Goal: Navigation & Orientation: Find specific page/section

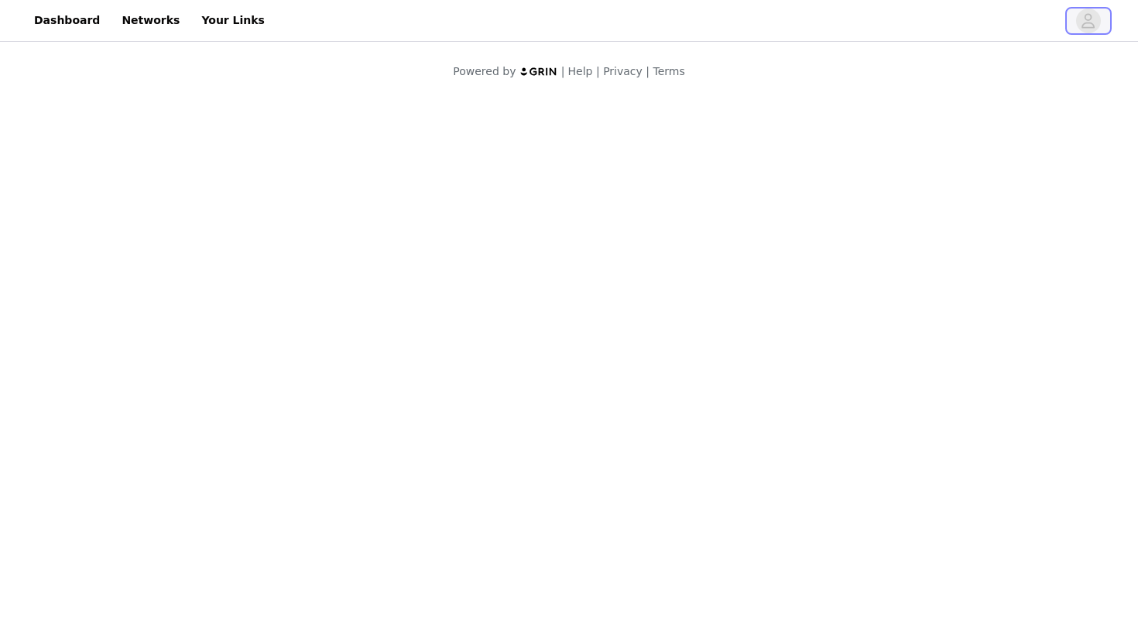
click at [1088, 19] on icon "avatar" at bounding box center [1088, 21] width 15 height 25
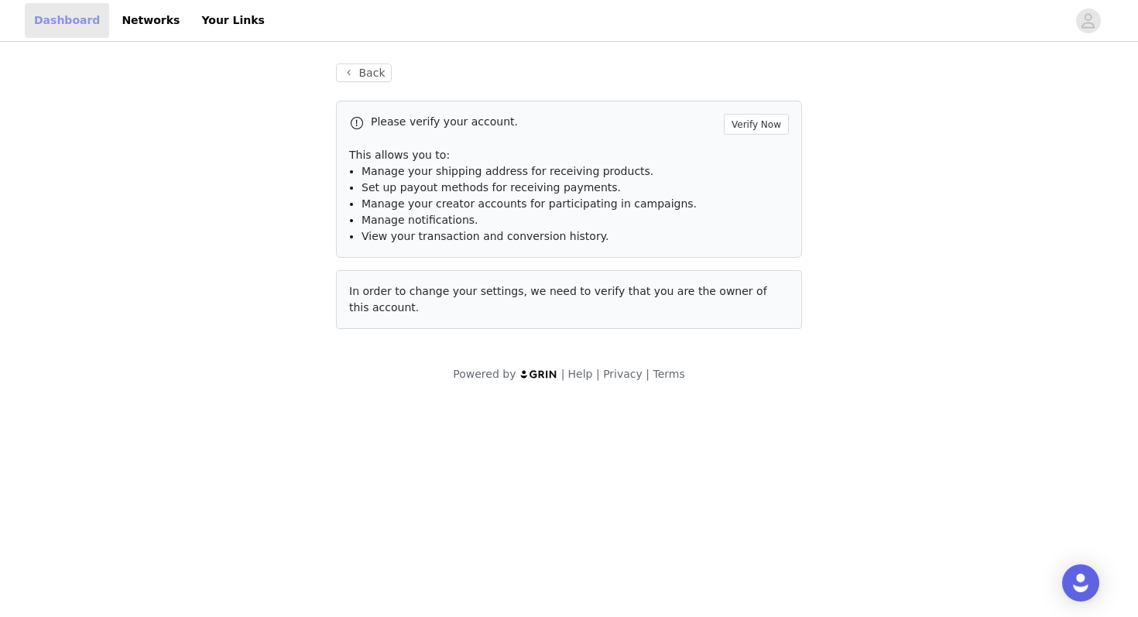
click at [78, 33] on link "Dashboard" at bounding box center [67, 20] width 84 height 35
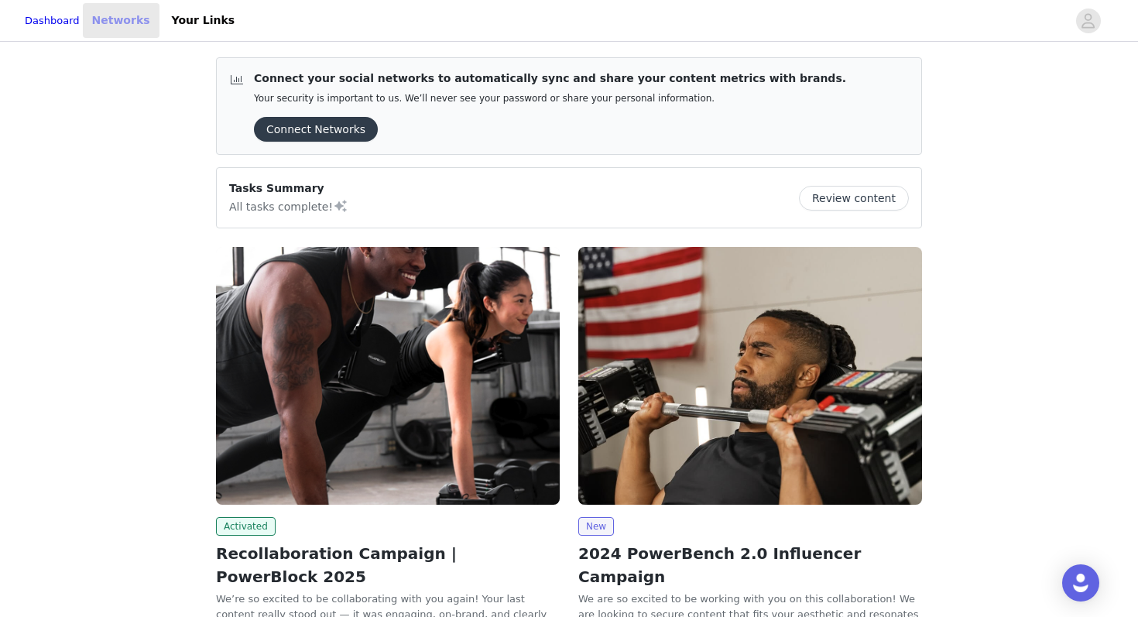
click at [152, 24] on link "Networks" at bounding box center [121, 20] width 77 height 35
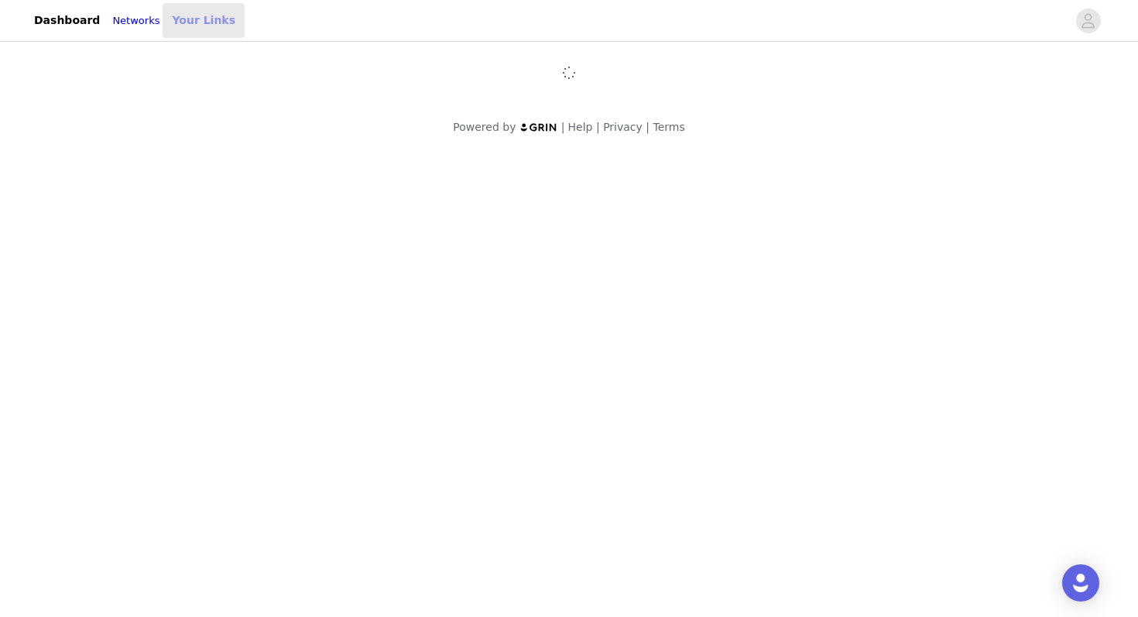
click at [214, 21] on link "Your Links" at bounding box center [204, 20] width 82 height 35
select select "12"
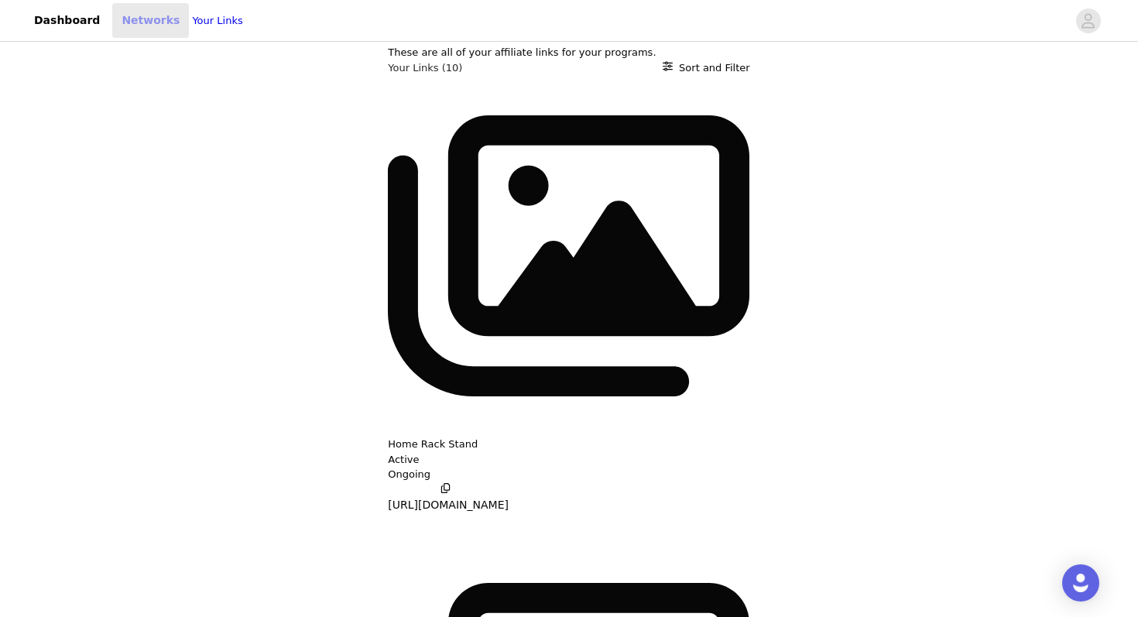
click at [146, 25] on link "Networks" at bounding box center [150, 20] width 77 height 35
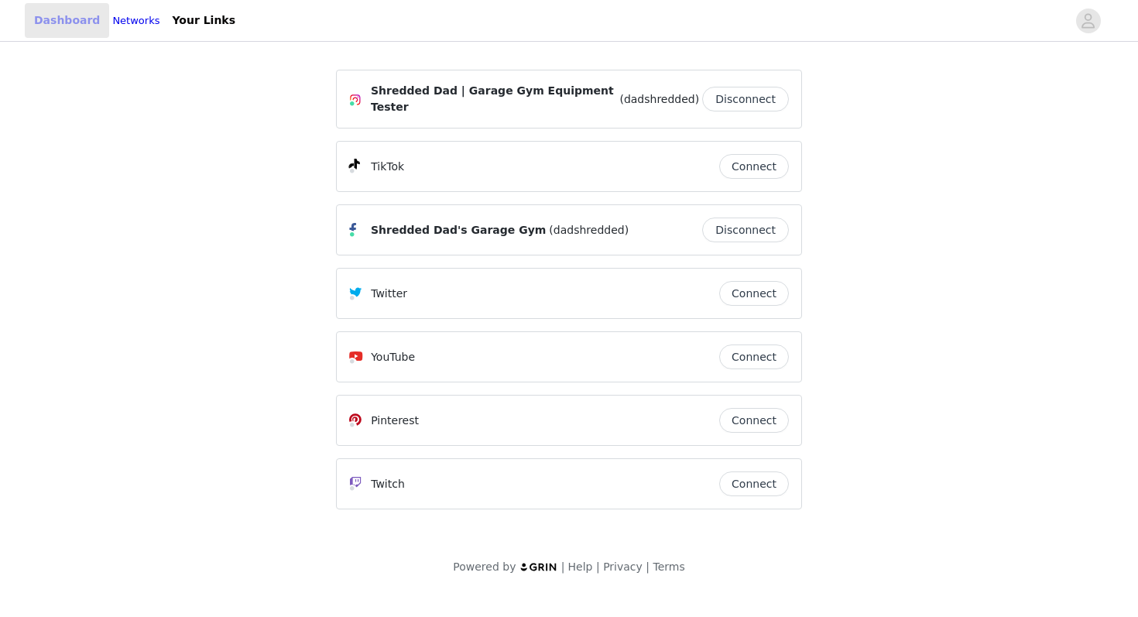
click at [80, 22] on link "Dashboard" at bounding box center [67, 20] width 84 height 35
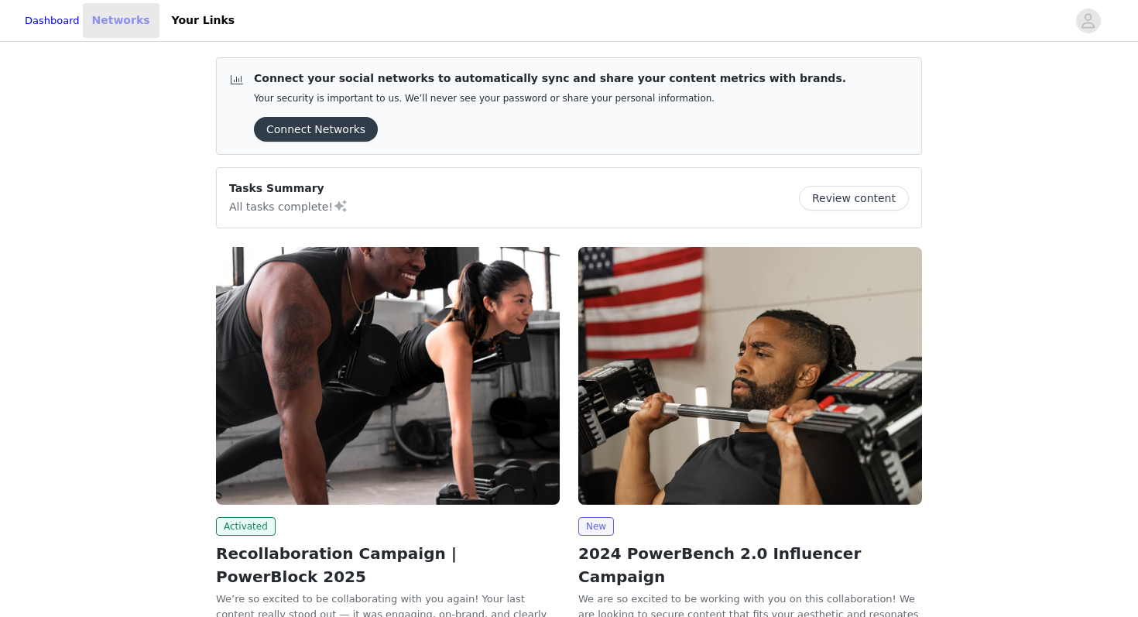
click at [156, 28] on link "Networks" at bounding box center [121, 20] width 77 height 35
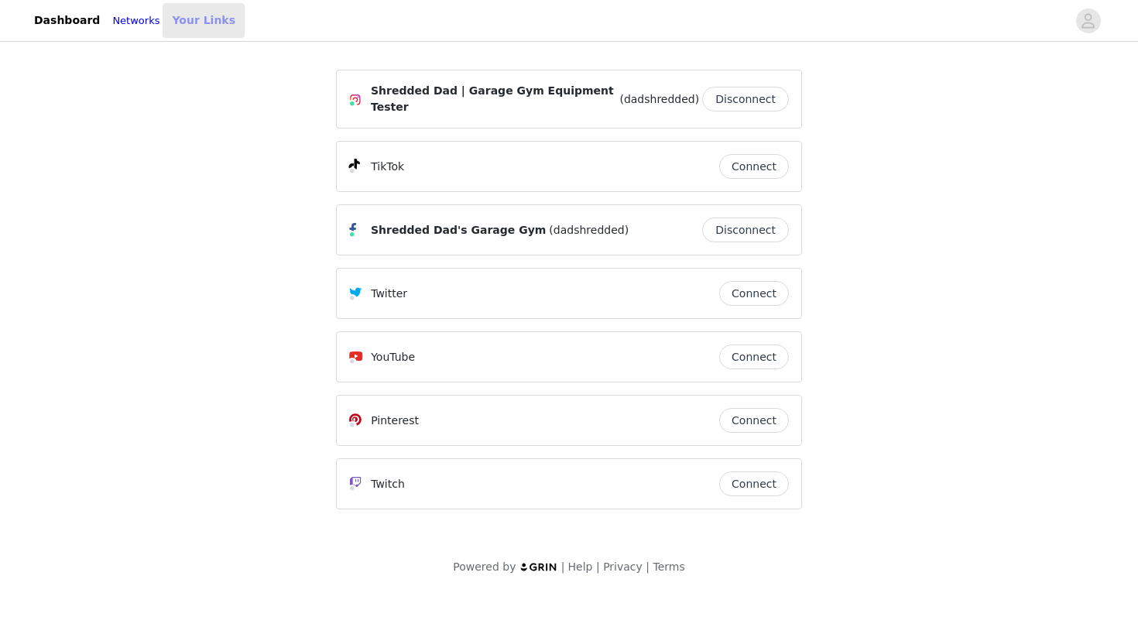
click at [189, 27] on link "Your Links" at bounding box center [204, 20] width 82 height 35
select select "12"
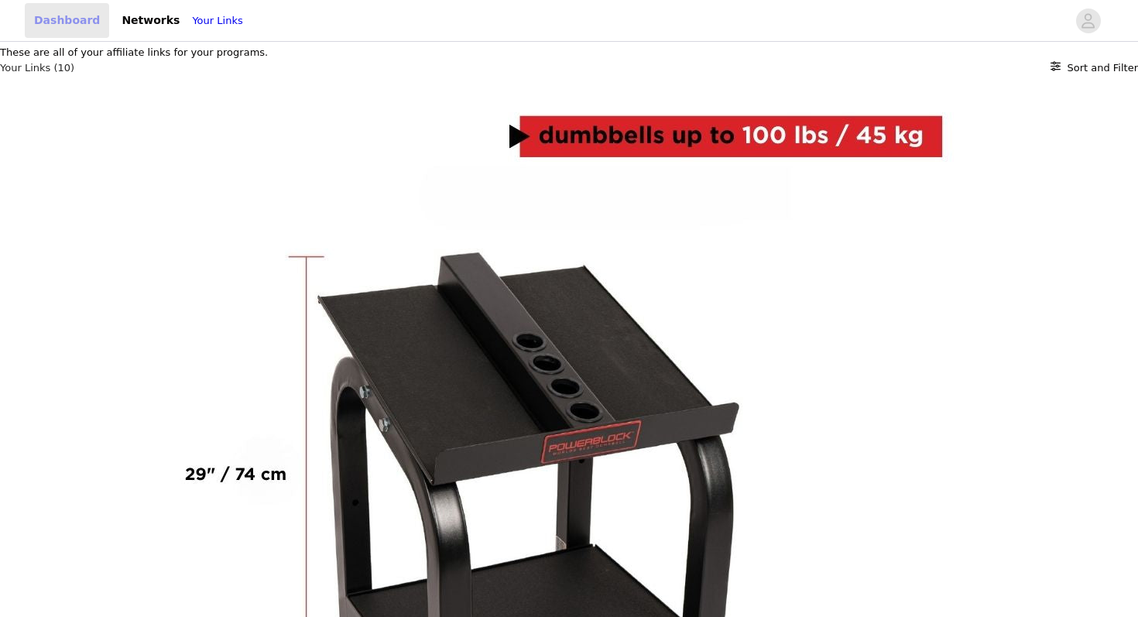
click at [83, 19] on link "Dashboard" at bounding box center [67, 20] width 84 height 35
